Goal: Task Accomplishment & Management: Complete application form

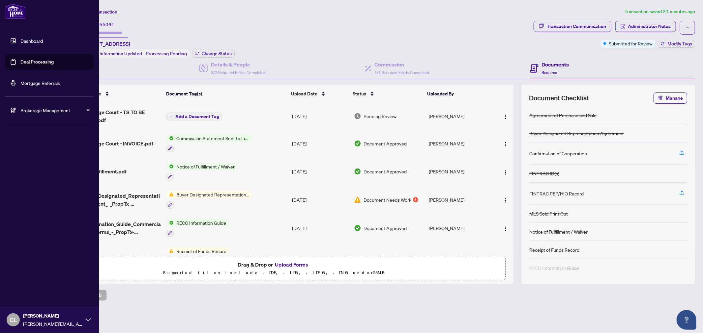
click at [20, 62] on link "Deal Processing" at bounding box center [36, 62] width 33 height 6
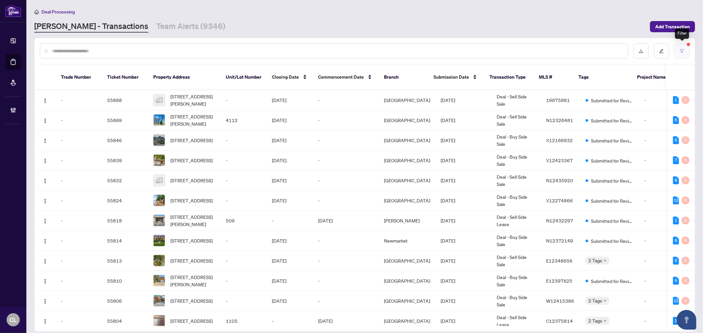
click at [677, 49] on button "button" at bounding box center [681, 50] width 15 height 15
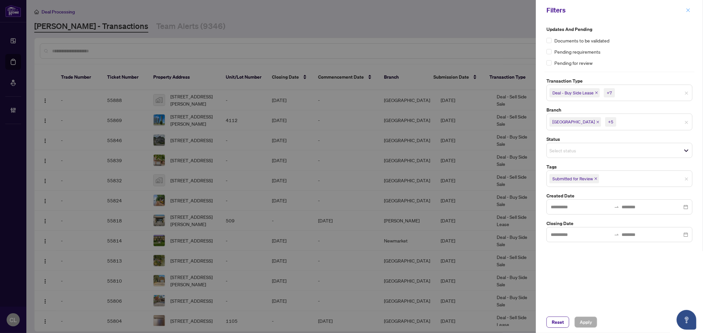
click at [688, 12] on icon "close" at bounding box center [688, 10] width 5 height 5
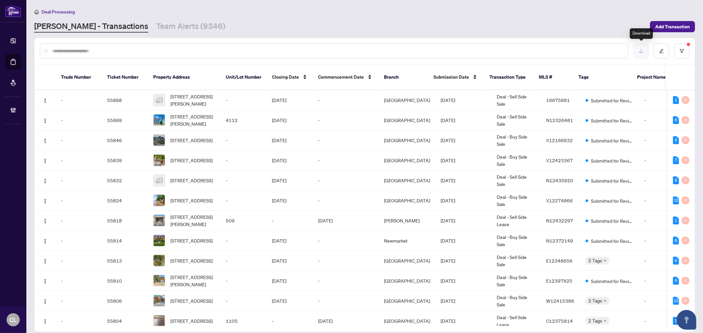
click at [644, 51] on button "button" at bounding box center [640, 50] width 15 height 15
click at [681, 44] on button "button" at bounding box center [681, 50] width 15 height 15
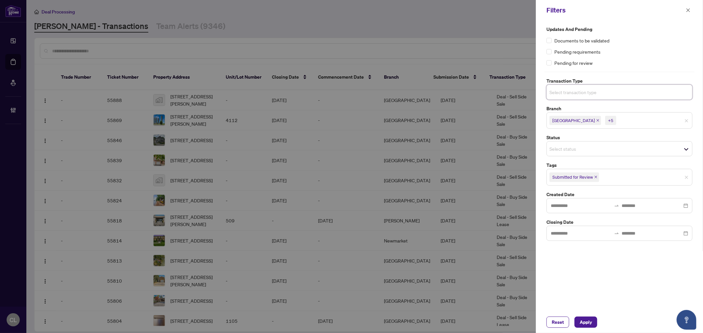
click at [593, 94] on input "search" at bounding box center [572, 92] width 46 height 8
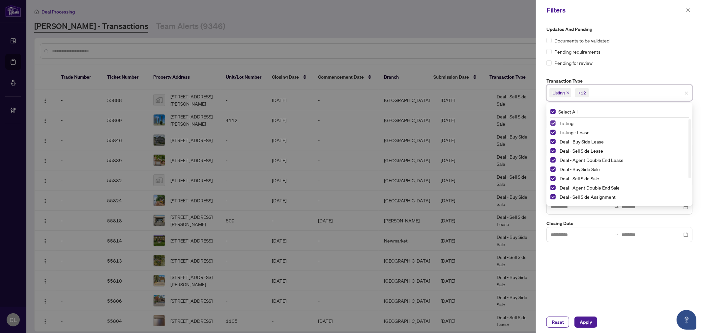
click at [553, 123] on span "Select Listing" at bounding box center [552, 123] width 5 height 5
click at [555, 130] on span "Select Listing - Lease" at bounding box center [552, 132] width 5 height 5
drag, startPoint x: 689, startPoint y: 138, endPoint x: 691, endPoint y: 193, distance: 55.1
click at [691, 193] on div "Select All Deal - Sell Side Lease Deal - Agent Double End Lease Deal - Buy Side…" at bounding box center [619, 154] width 146 height 103
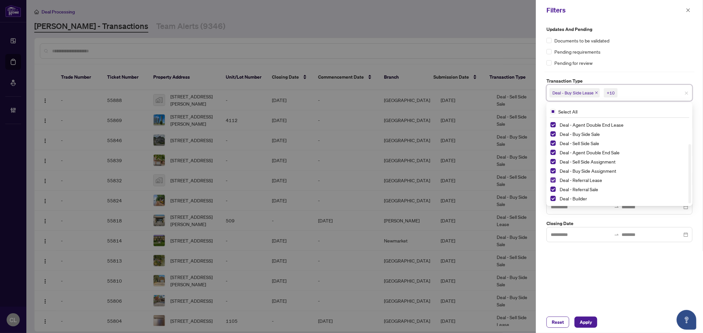
click at [552, 181] on span "Select Deal - Referral Lease" at bounding box center [552, 180] width 5 height 5
click at [552, 187] on span "Select Deal - Referral Sale" at bounding box center [552, 189] width 5 height 5
click at [554, 196] on span "Select Deal - Builder" at bounding box center [552, 198] width 5 height 5
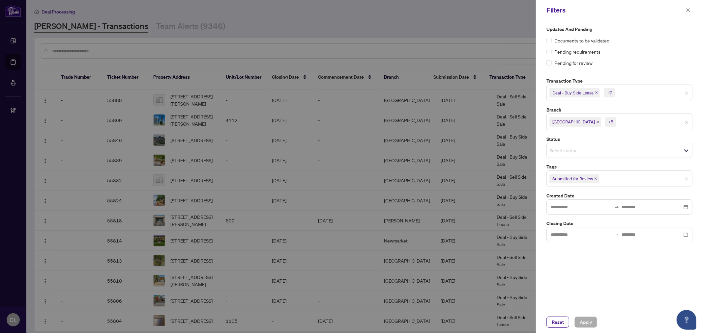
click at [14, 60] on div at bounding box center [351, 166] width 703 height 333
click at [690, 9] on icon "close" at bounding box center [688, 10] width 5 height 5
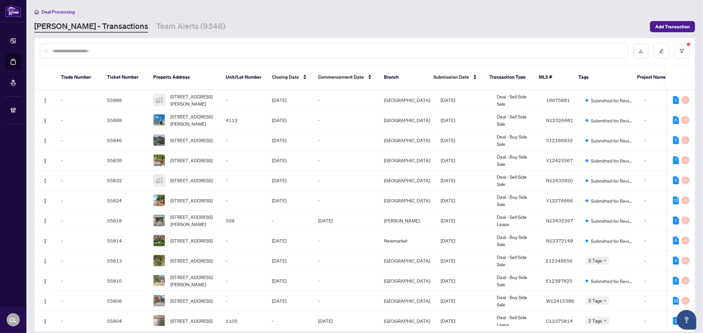
click at [121, 54] on div at bounding box center [334, 50] width 588 height 15
click at [114, 48] on input "text" at bounding box center [337, 50] width 570 height 7
type input "*******"
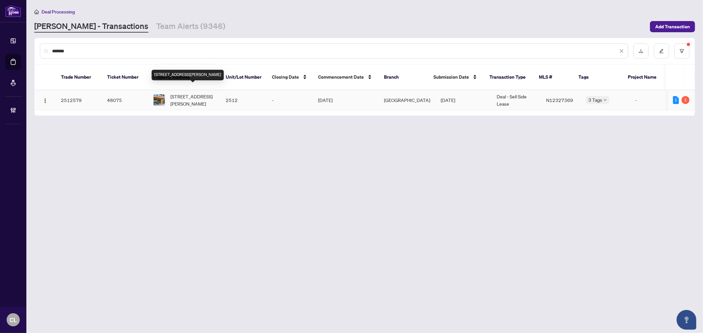
click at [176, 93] on span "[STREET_ADDRESS][PERSON_NAME]" at bounding box center [192, 100] width 45 height 14
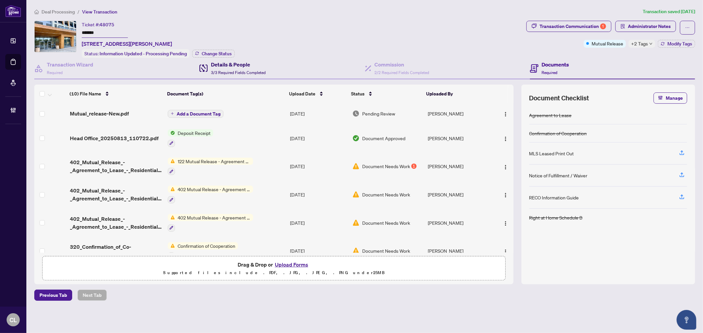
click at [232, 68] on div "Details & People 3/3 Required Fields Completed" at bounding box center [238, 68] width 55 height 15
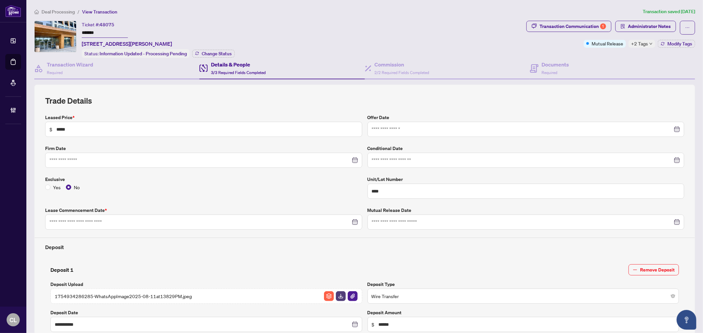
type input "**********"
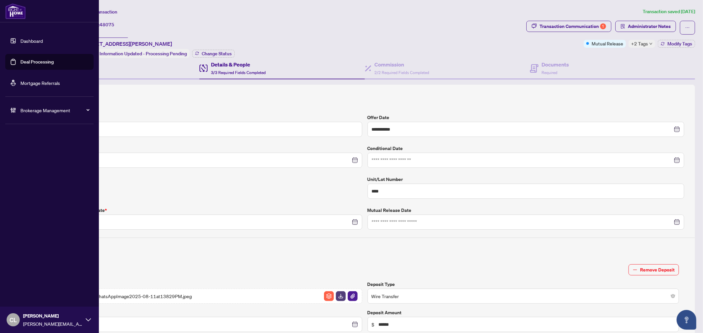
click at [25, 61] on link "Deal Processing" at bounding box center [36, 62] width 33 height 6
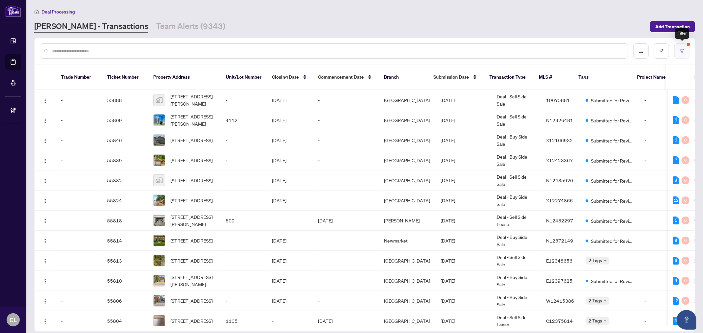
click at [686, 44] on button "button" at bounding box center [681, 50] width 15 height 15
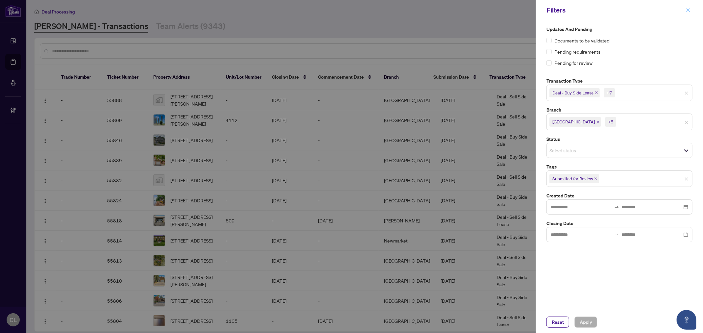
click at [688, 11] on icon "close" at bounding box center [688, 10] width 5 height 5
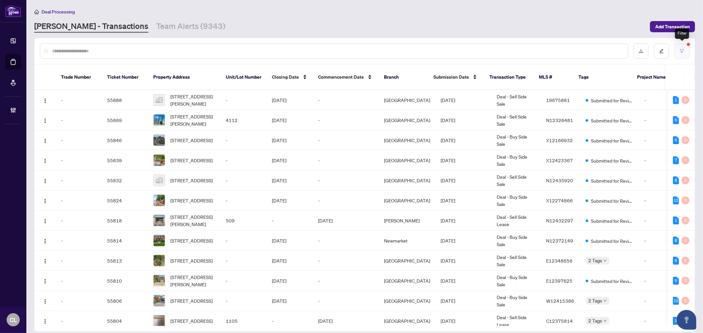
click at [679, 49] on button "button" at bounding box center [681, 50] width 15 height 15
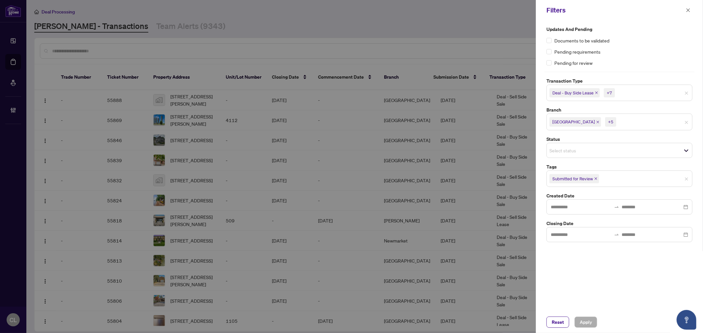
click at [621, 98] on div "Deal - Buy Side Lease +7" at bounding box center [619, 93] width 146 height 16
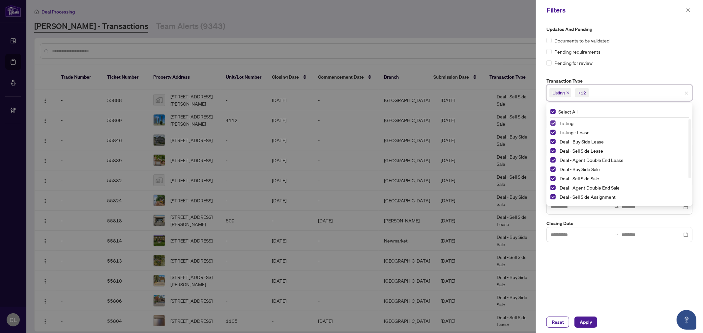
click at [552, 123] on span "Select Listing" at bounding box center [552, 123] width 5 height 5
click at [553, 133] on span "Select Listing - Lease" at bounding box center [552, 132] width 5 height 5
drag, startPoint x: 690, startPoint y: 130, endPoint x: 695, endPoint y: 171, distance: 40.5
click at [695, 171] on div "Updates and Pending Documents to be validated Pending requirements Pending for …" at bounding box center [619, 165] width 167 height 291
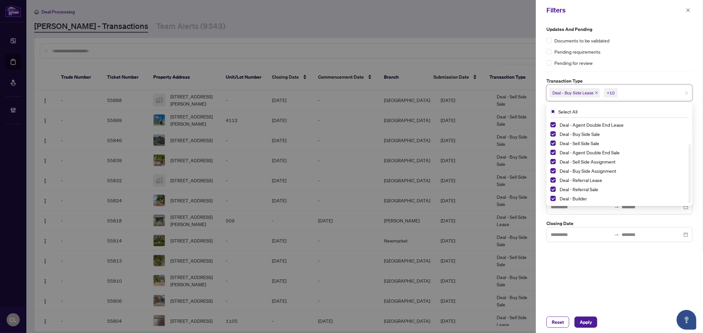
click at [508, 36] on div at bounding box center [351, 166] width 703 height 333
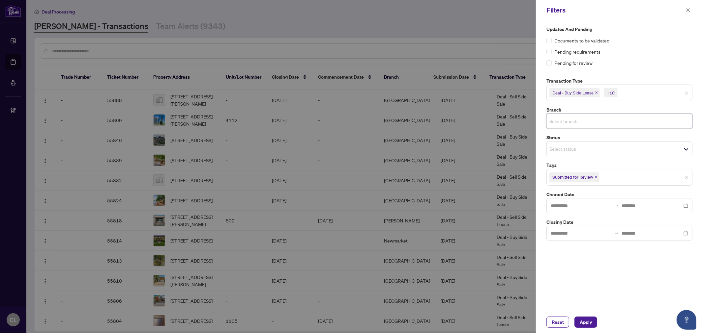
click at [554, 121] on input "search" at bounding box center [572, 121] width 46 height 8
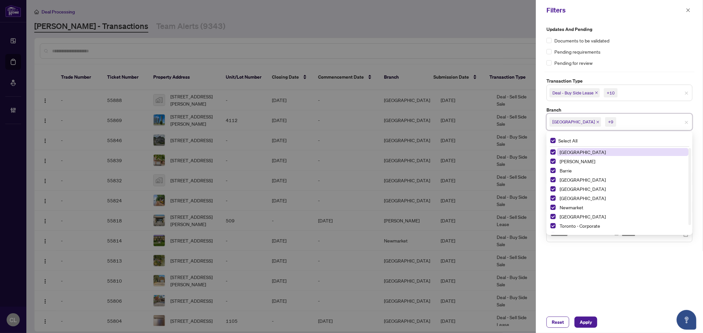
click at [503, 40] on div at bounding box center [351, 166] width 703 height 333
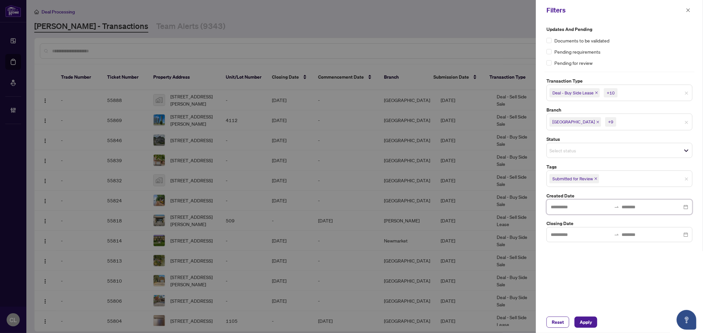
click at [573, 210] on input at bounding box center [581, 207] width 61 height 7
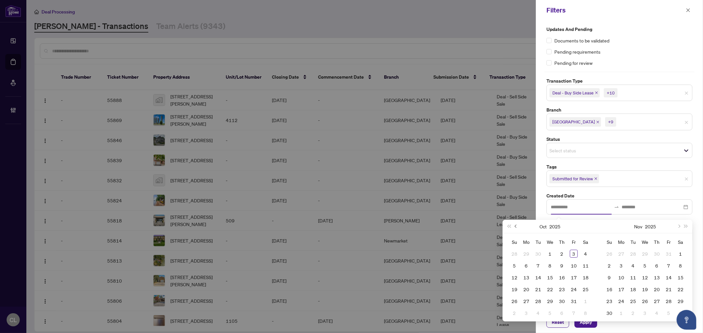
click at [516, 228] on button "Previous month (PageUp)" at bounding box center [515, 226] width 7 height 13
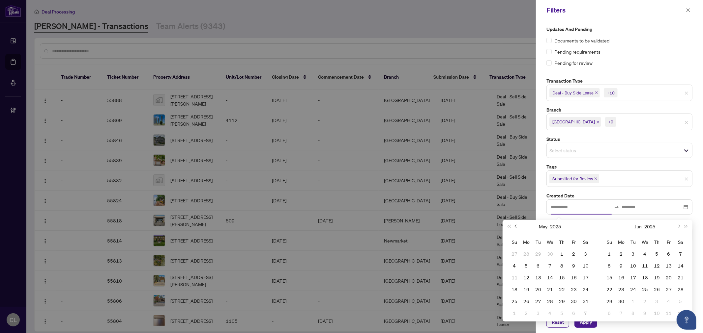
click at [516, 228] on button "Previous month (PageUp)" at bounding box center [515, 226] width 7 height 13
type input "**********"
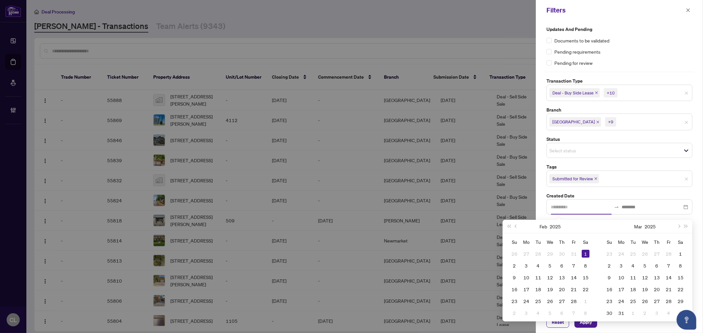
click at [586, 254] on div "1" at bounding box center [586, 254] width 8 height 8
click at [647, 210] on input at bounding box center [652, 207] width 61 height 7
click at [680, 226] on button "Next month (PageDown)" at bounding box center [678, 226] width 7 height 13
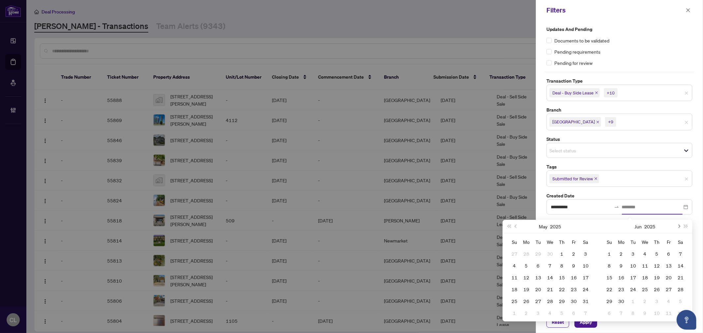
click at [680, 226] on button "Next month (PageDown)" at bounding box center [678, 226] width 7 height 13
type input "**********"
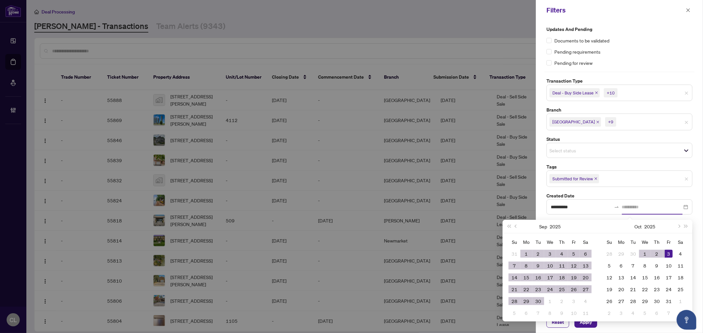
click at [668, 252] on div "3" at bounding box center [669, 254] width 8 height 8
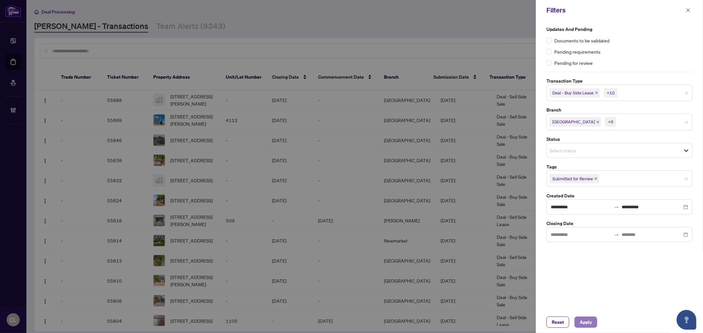
click at [587, 321] on span "Apply" at bounding box center [586, 322] width 12 height 11
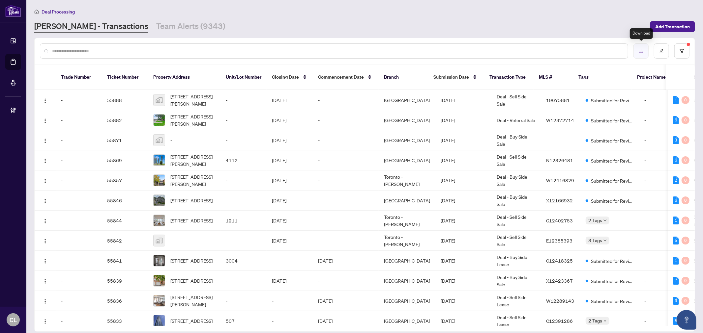
click at [637, 49] on button "button" at bounding box center [640, 50] width 15 height 15
click at [106, 45] on div at bounding box center [334, 50] width 588 height 15
click at [110, 52] on input "text" at bounding box center [337, 50] width 570 height 7
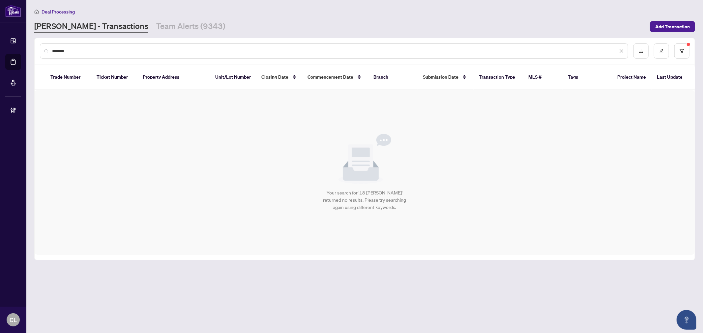
type input "*******"
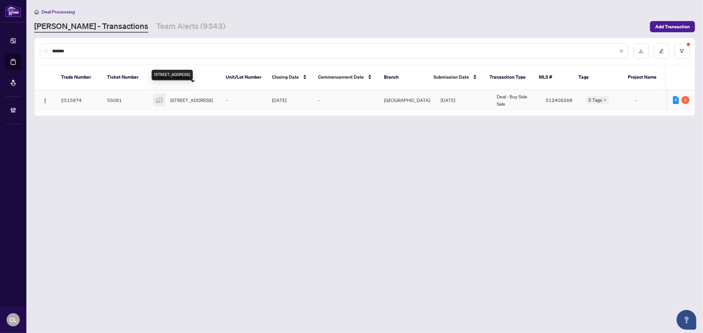
click at [188, 97] on span "[STREET_ADDRESS]" at bounding box center [191, 100] width 42 height 7
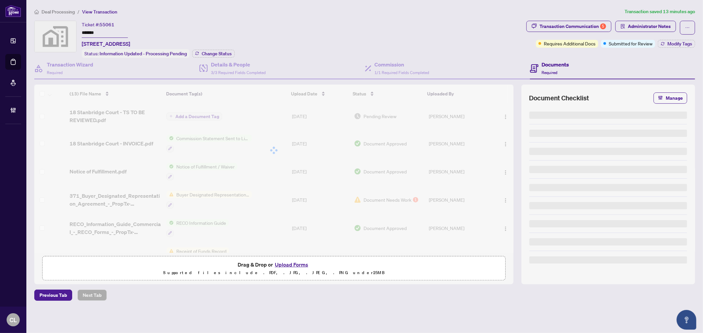
type input "*******"
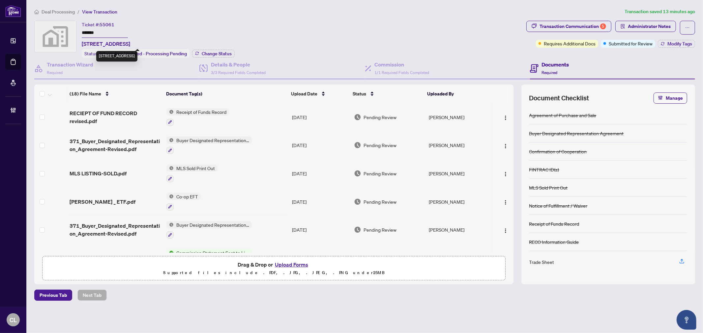
drag, startPoint x: 161, startPoint y: 43, endPoint x: 81, endPoint y: 43, distance: 79.4
click at [82, 43] on span "[STREET_ADDRESS]" at bounding box center [106, 44] width 48 height 8
copy span "[STREET_ADDRESS]"
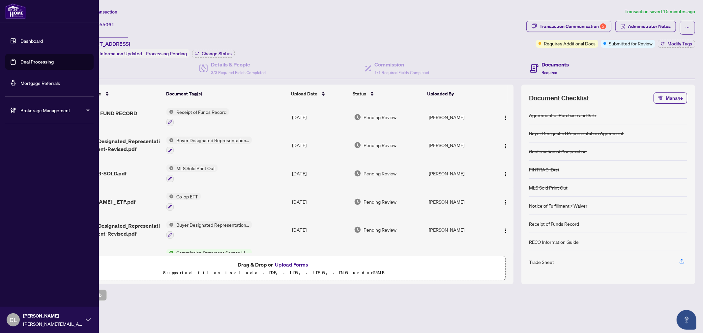
click at [20, 42] on link "Dashboard" at bounding box center [31, 41] width 22 height 6
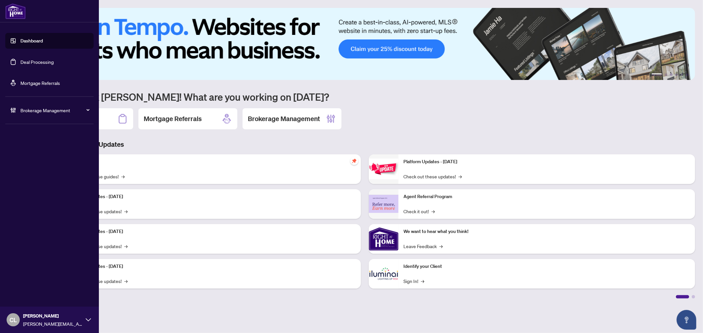
click at [24, 62] on link "Deal Processing" at bounding box center [36, 62] width 33 height 6
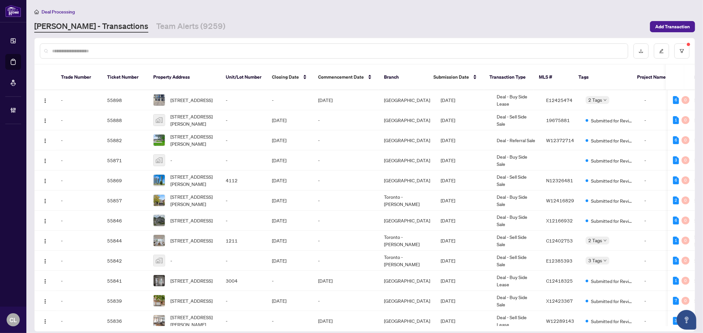
click at [107, 52] on input "text" at bounding box center [337, 50] width 570 height 7
paste input "**********"
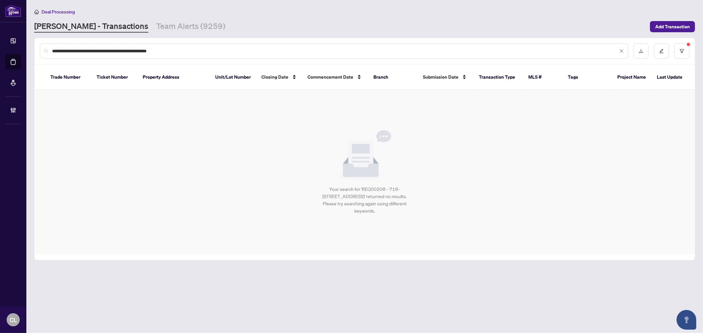
drag, startPoint x: 79, startPoint y: 50, endPoint x: 35, endPoint y: 53, distance: 44.6
click at [35, 53] on div "**********" at bounding box center [365, 51] width 660 height 26
drag, startPoint x: 96, startPoint y: 50, endPoint x: 197, endPoint y: 48, distance: 100.8
click at [197, 48] on input "**********" at bounding box center [335, 50] width 566 height 7
type input "**********"
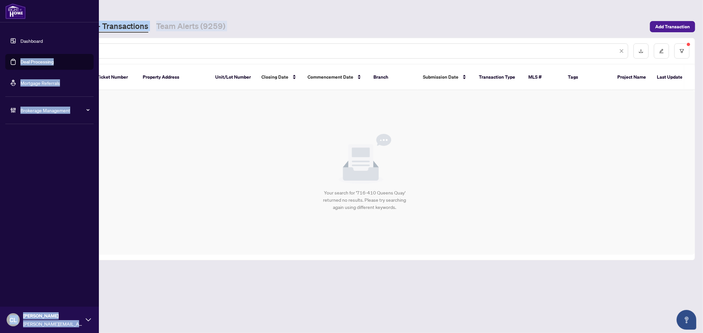
drag, startPoint x: 129, startPoint y: 44, endPoint x: 10, endPoint y: 62, distance: 119.9
click at [10, 62] on div "**********" at bounding box center [351, 166] width 703 height 333
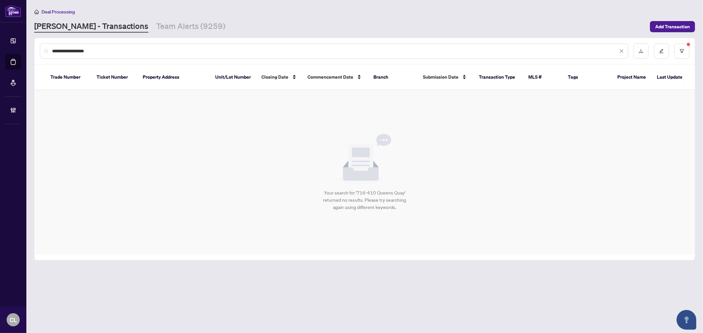
click at [123, 50] on input "**********" at bounding box center [335, 50] width 566 height 7
drag, startPoint x: 123, startPoint y: 50, endPoint x: 30, endPoint y: 55, distance: 93.1
click at [30, 55] on main "**********" at bounding box center [364, 166] width 676 height 333
paste input "**********"
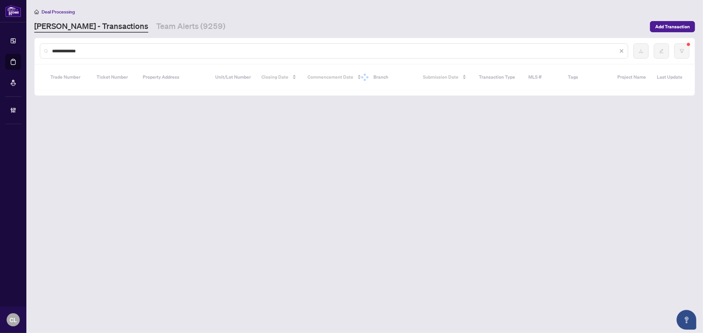
type input "**********"
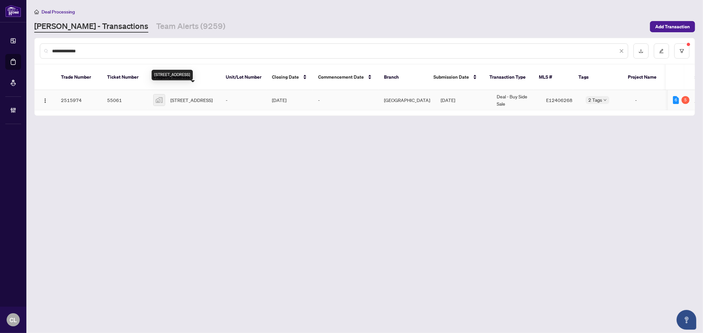
click at [180, 97] on span "[STREET_ADDRESS]" at bounding box center [191, 100] width 42 height 7
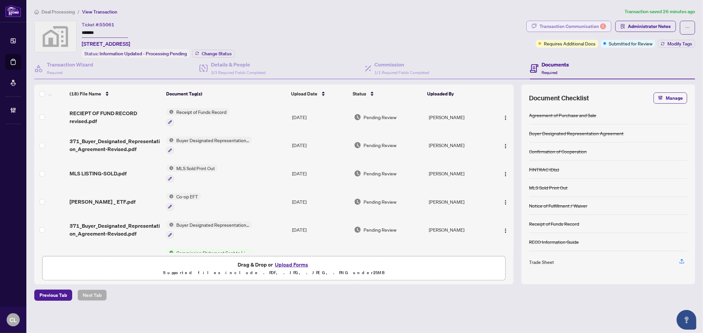
click at [583, 26] on div "Transaction Communication 5" at bounding box center [572, 26] width 67 height 11
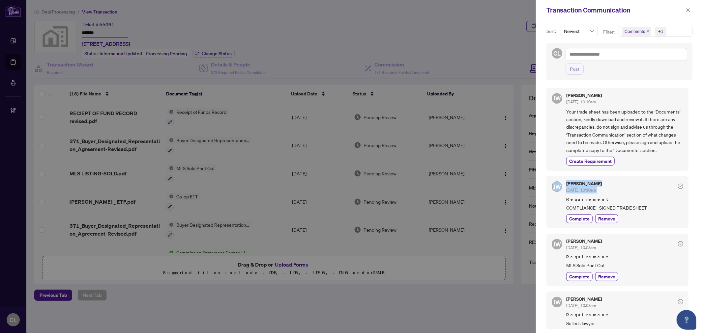
drag, startPoint x: 690, startPoint y: 162, endPoint x: 694, endPoint y: 177, distance: 14.7
click at [694, 177] on div "Sort: Newest Filter: Comments +1 CL Post [PERSON_NAME] [DATE], 10:10am Your tra…" at bounding box center [619, 176] width 167 height 313
click at [690, 170] on div "[PERSON_NAME] [DATE], 10:10am Your trade sheet has been uploaded to the ‘Docume…" at bounding box center [619, 207] width 146 height 246
drag, startPoint x: 690, startPoint y: 171, endPoint x: 691, endPoint y: 180, distance: 9.6
click at [691, 180] on div "Sort: Newest Filter: Comments +1 CL Post [PERSON_NAME] [DATE], 10:10am Your tra…" at bounding box center [619, 176] width 167 height 313
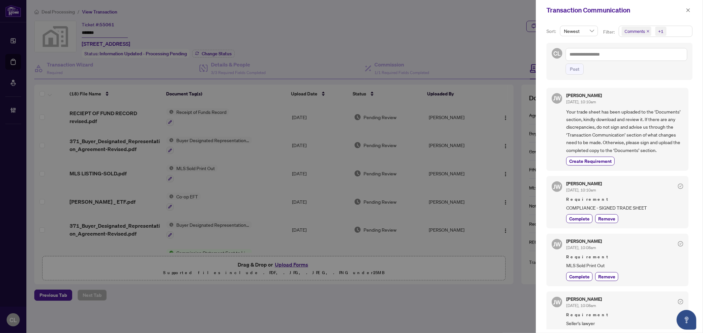
click at [688, 172] on div "[PERSON_NAME] [DATE], 10:10am Your trade sheet has been uploaded to the ‘Docume…" at bounding box center [619, 207] width 146 height 246
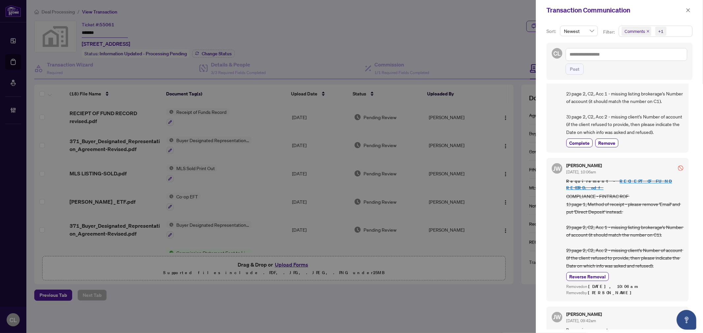
scroll to position [327, 0]
click at [502, 29] on div at bounding box center [351, 166] width 703 height 333
click at [639, 33] on span "Comments" at bounding box center [634, 31] width 20 height 7
click at [687, 8] on icon "close" at bounding box center [688, 10] width 5 height 5
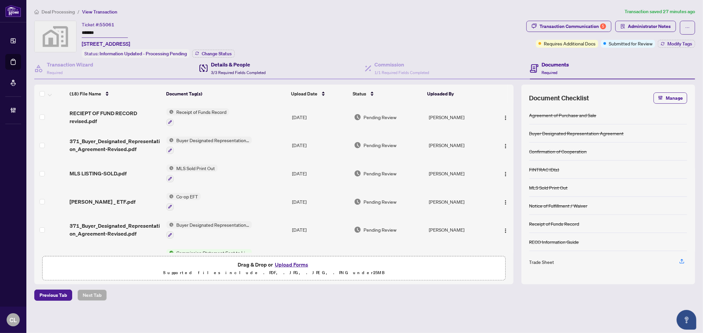
click at [249, 70] on span "3/3 Required Fields Completed" at bounding box center [238, 72] width 55 height 5
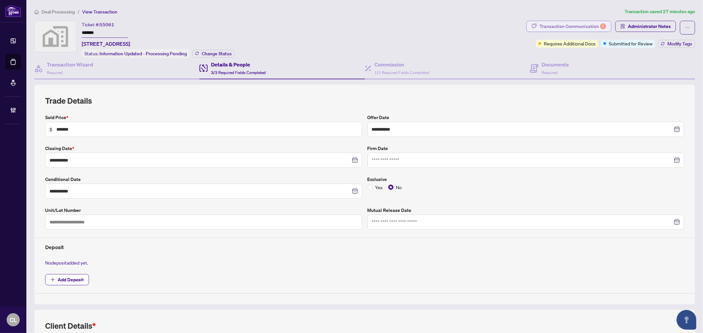
click at [585, 24] on div "Transaction Communication 5" at bounding box center [572, 26] width 67 height 11
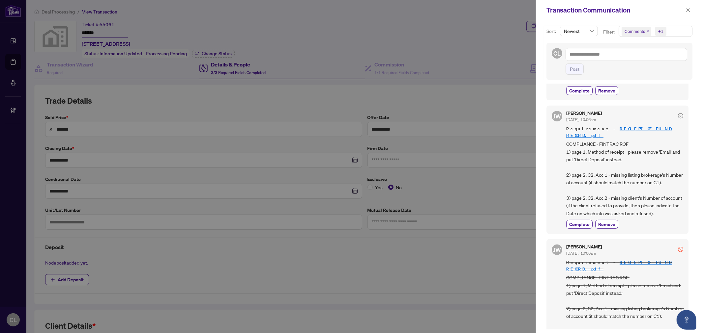
scroll to position [245, 0]
drag, startPoint x: 691, startPoint y: 8, endPoint x: 680, endPoint y: 8, distance: 10.5
click at [691, 8] on button "button" at bounding box center [688, 10] width 9 height 8
